Goal: Task Accomplishment & Management: Manage account settings

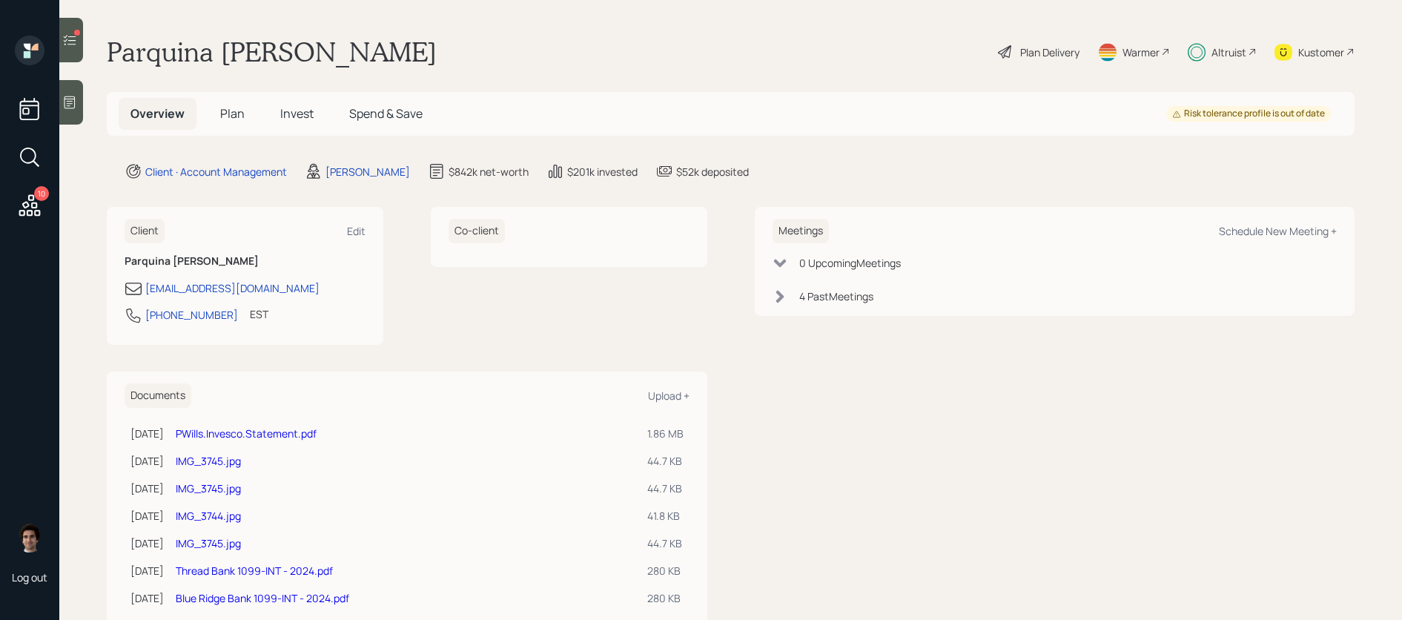
click at [220, 105] on h5 "Plan" at bounding box center [232, 114] width 48 height 32
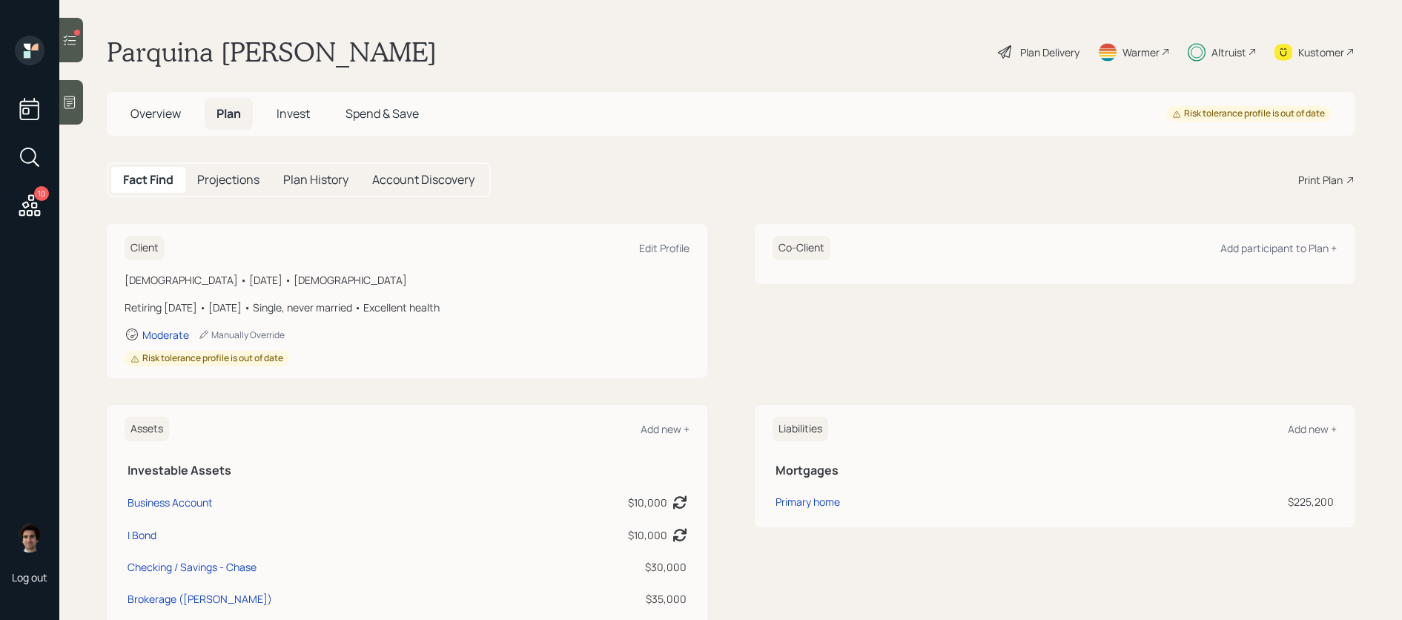
scroll to position [27, 0]
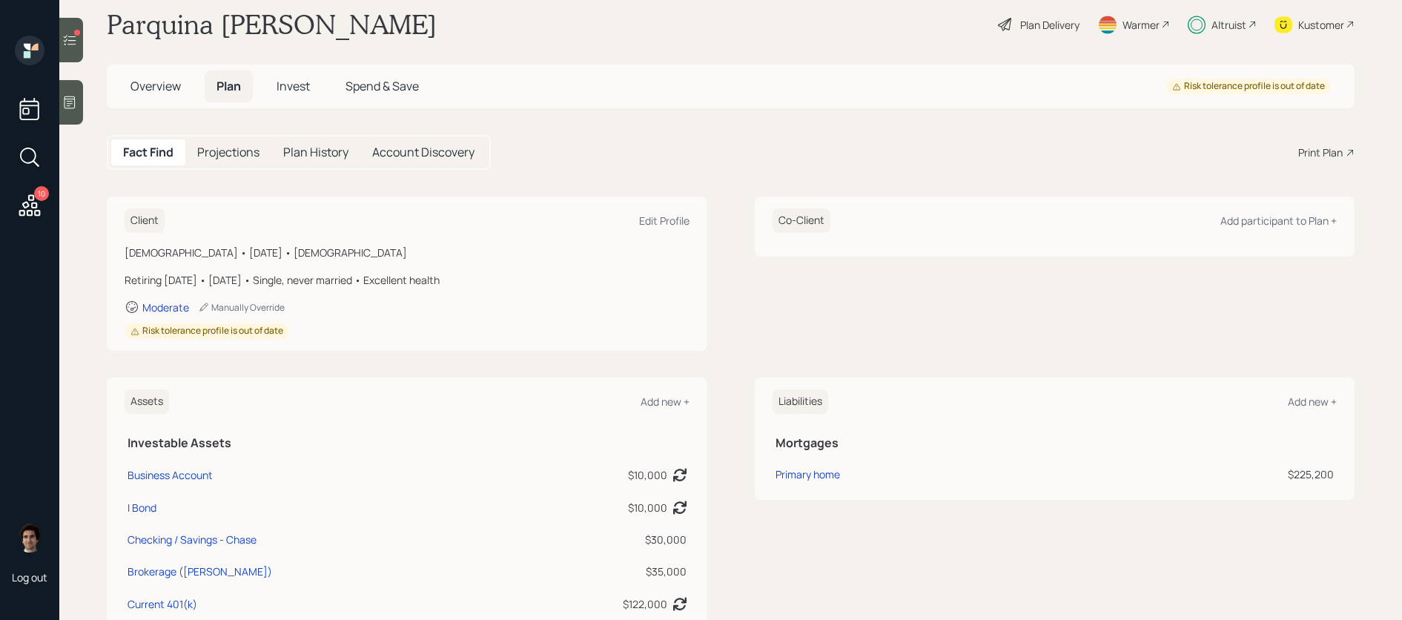
click at [310, 97] on h5 "Invest" at bounding box center [293, 86] width 57 height 32
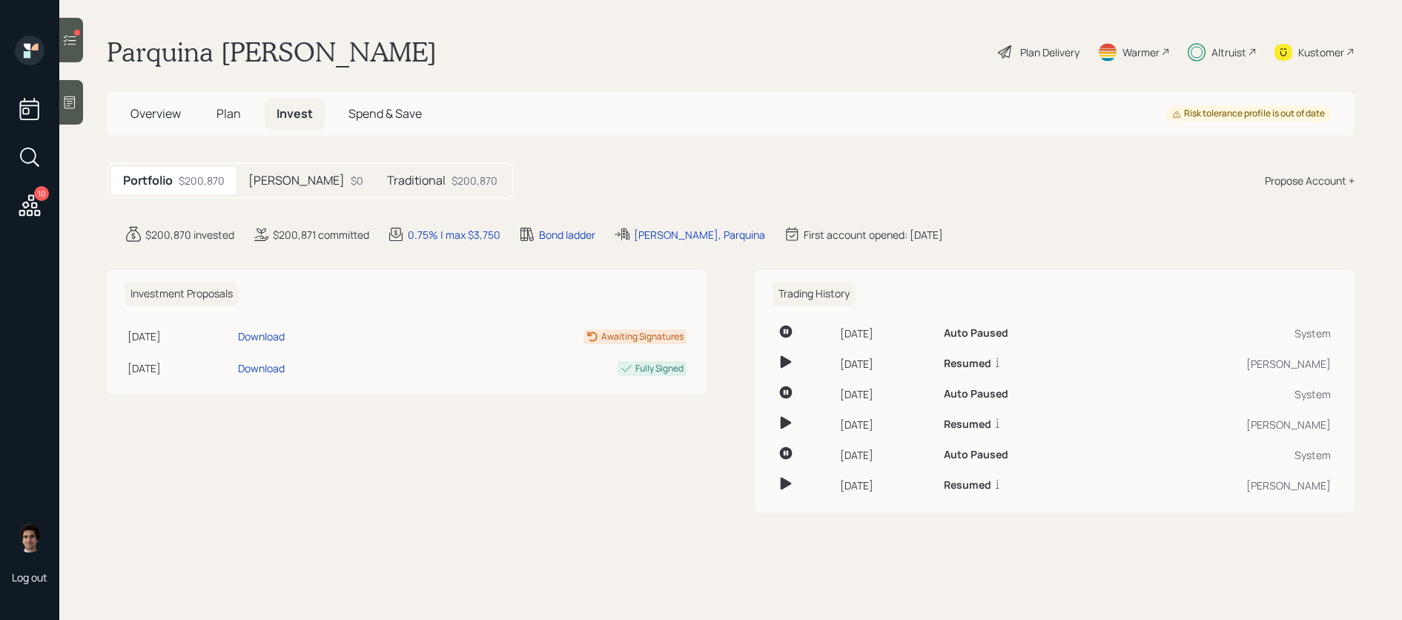
click at [363, 157] on main "Parquina [PERSON_NAME] Plan Delivery Warmer Altruist Kustomer Overview Plan Inv…" at bounding box center [730, 310] width 1343 height 620
click at [387, 186] on h5 "Traditional" at bounding box center [416, 181] width 59 height 14
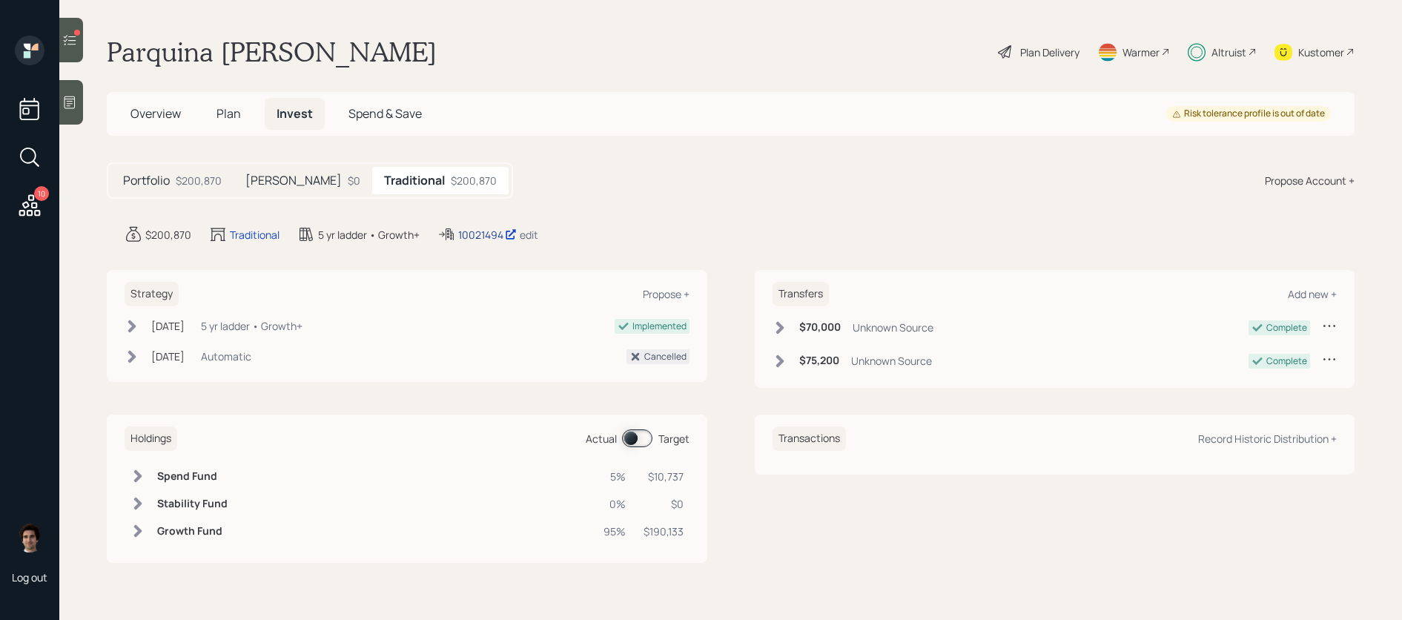
click at [477, 237] on div "10021494" at bounding box center [487, 235] width 59 height 16
